Goal: Use online tool/utility: Utilize a website feature to perform a specific function

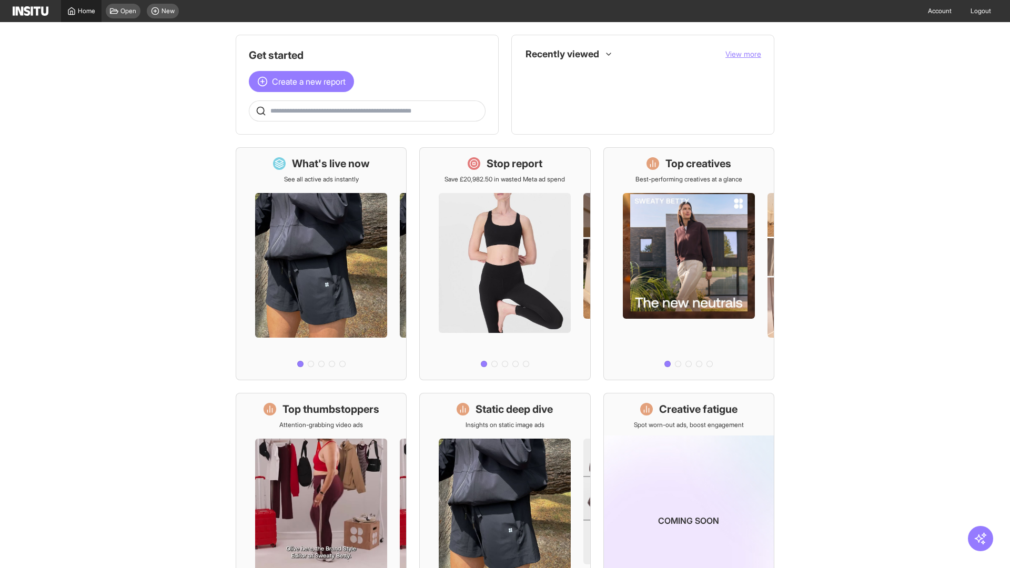
click at [81, 11] on span "Home" at bounding box center [86, 11] width 17 height 8
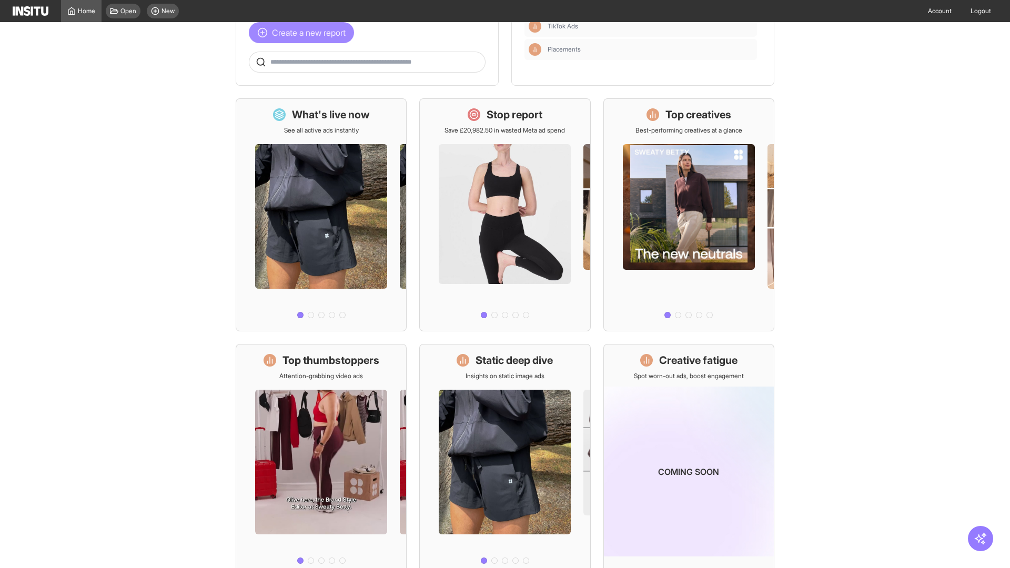
click at [304, 33] on span "Create a new report" at bounding box center [309, 32] width 74 height 13
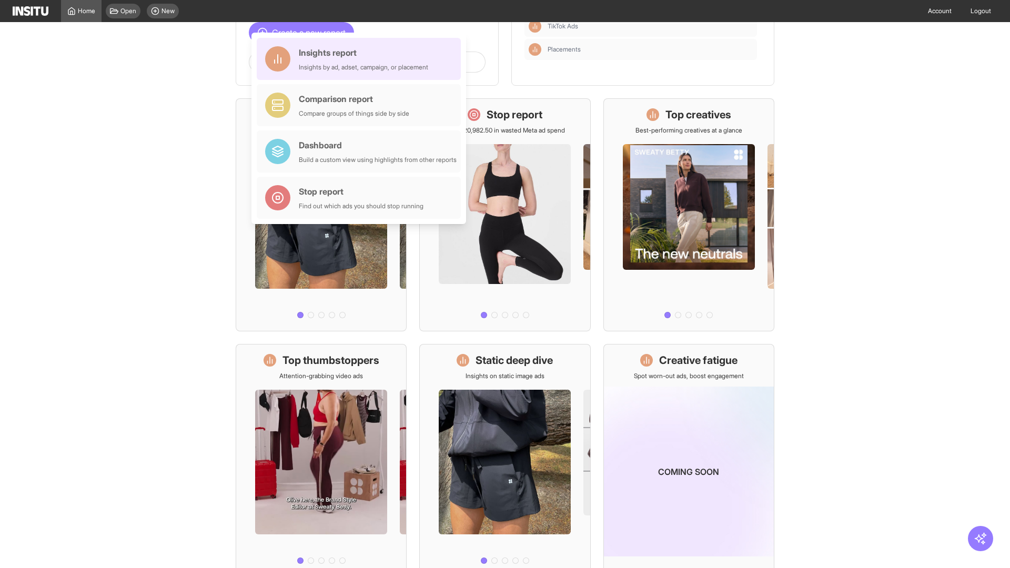
click at [361, 59] on div "Insights report Insights by ad, adset, campaign, or placement" at bounding box center [363, 58] width 129 height 25
